Goal: Information Seeking & Learning: Learn about a topic

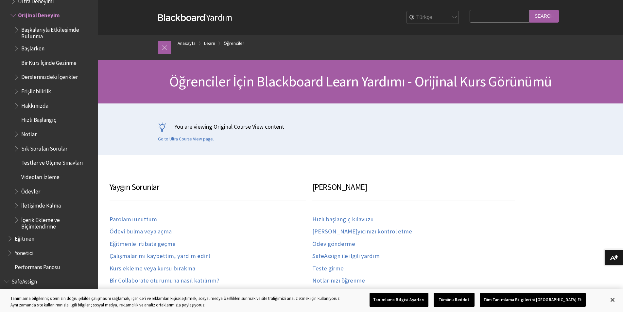
click at [502, 10] on input "Search Query" at bounding box center [500, 16] width 60 height 13
type input "dE"
drag, startPoint x: 372, startPoint y: 15, endPoint x: 355, endPoint y: 14, distance: 17.0
click at [360, 14] on div "Blackboard Yardım Bb Yardım English عربية Català Cymraeg Deutsch Español Suomi …" at bounding box center [360, 17] width 419 height 35
type input "Ders Programı"
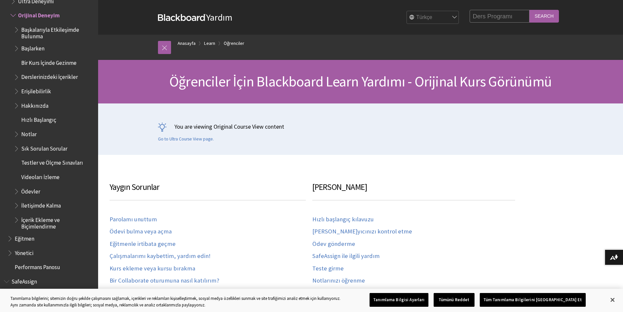
click at [530, 10] on input "Search" at bounding box center [544, 16] width 29 height 13
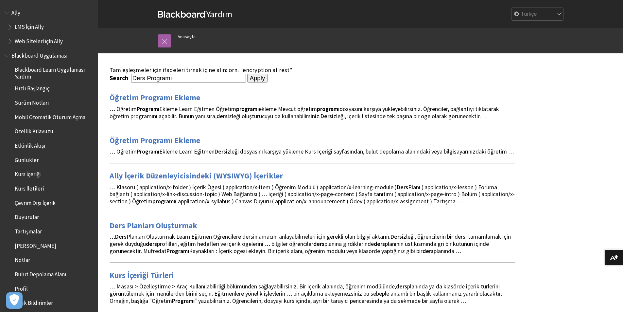
scroll to position [33, 0]
